Goal: Connect with others: Connect with others

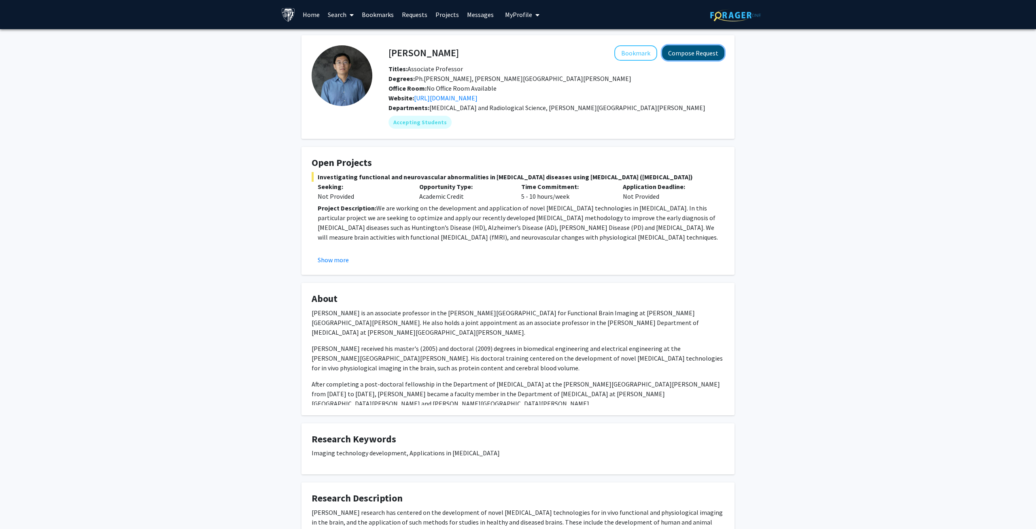
click at [708, 56] on button "Compose Request" at bounding box center [693, 52] width 62 height 15
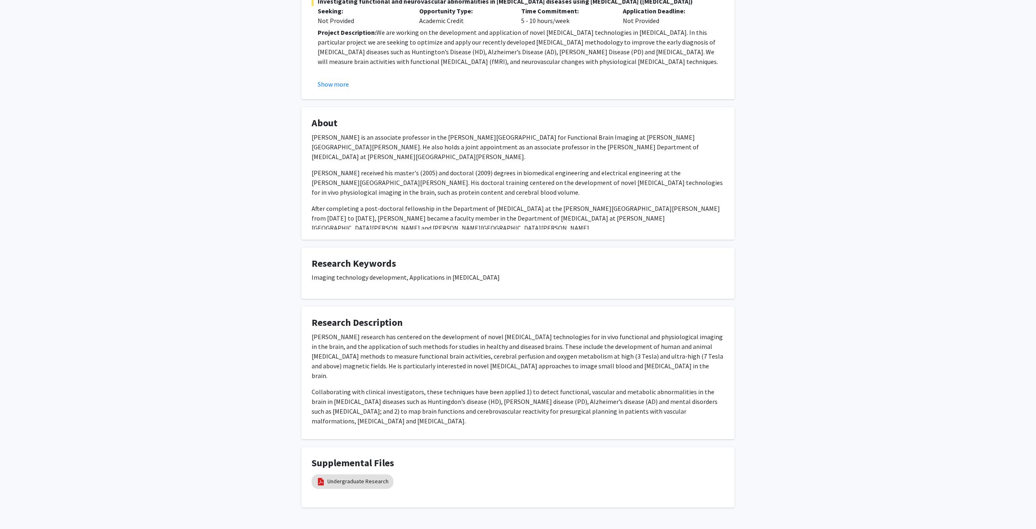
scroll to position [189, 0]
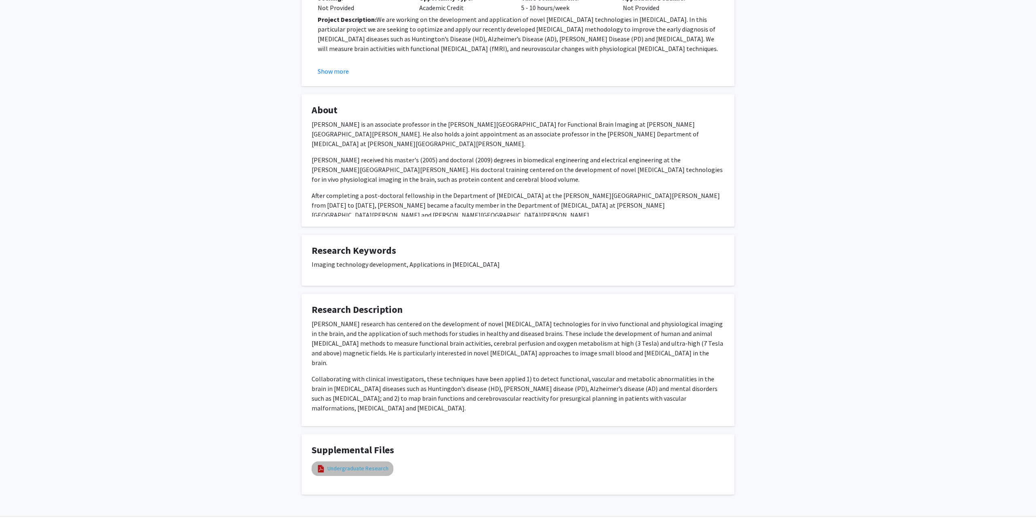
click at [358, 464] on link "Undergraduate Research" at bounding box center [357, 468] width 61 height 8
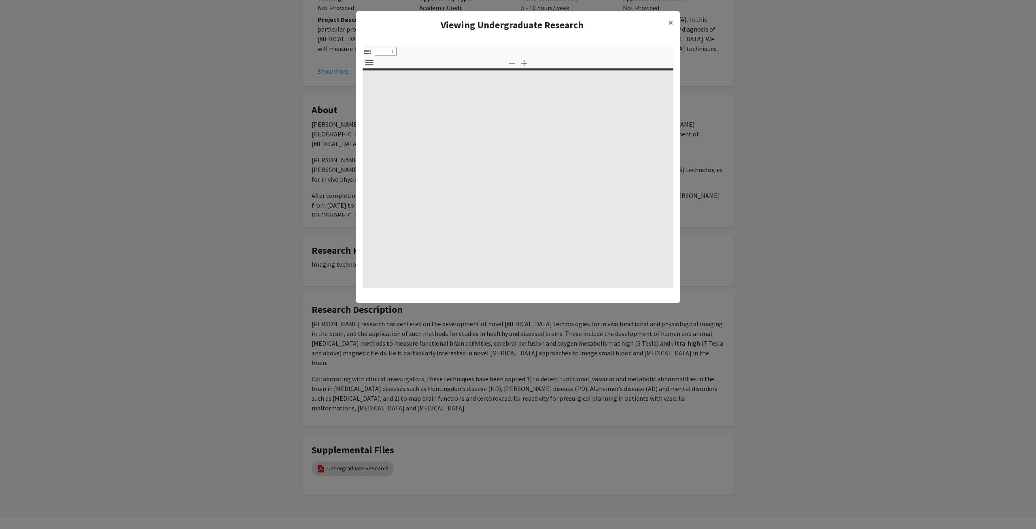
select select "custom"
type input "0"
select select "auto"
type input "1"
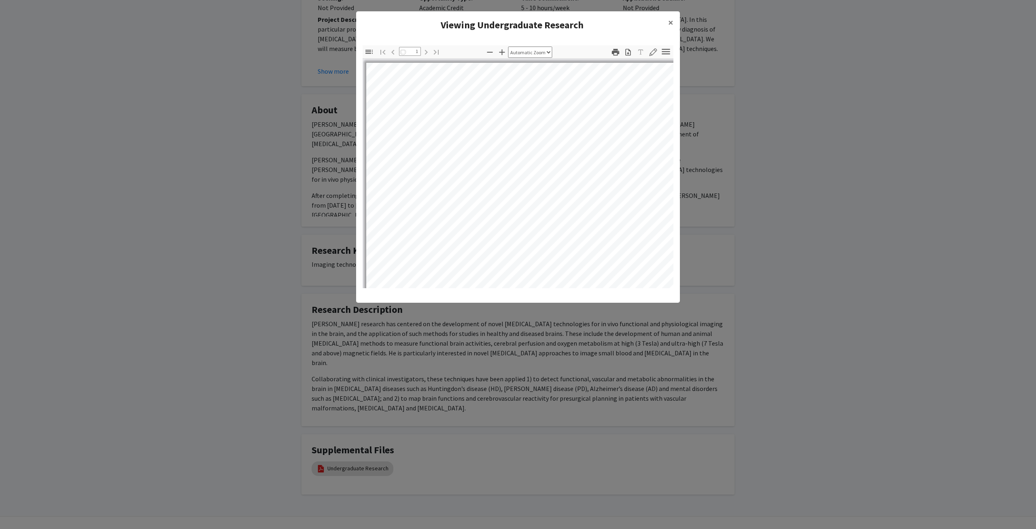
select select "auto"
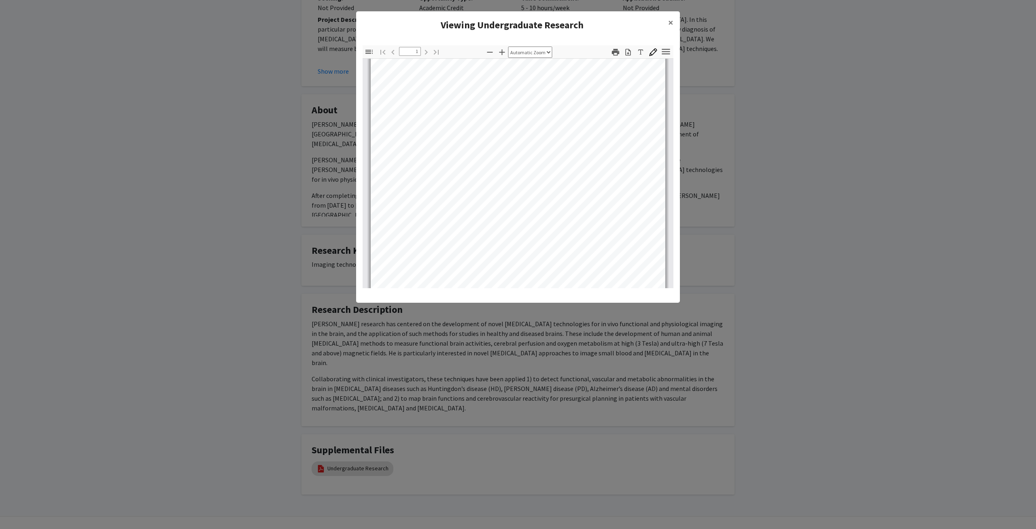
scroll to position [146, 0]
click at [256, 138] on modal-container "Viewing Undergraduate Research × Thumbnails Document Outline Attachments Layers…" at bounding box center [518, 264] width 1036 height 529
